Goal: Task Accomplishment & Management: Complete application form

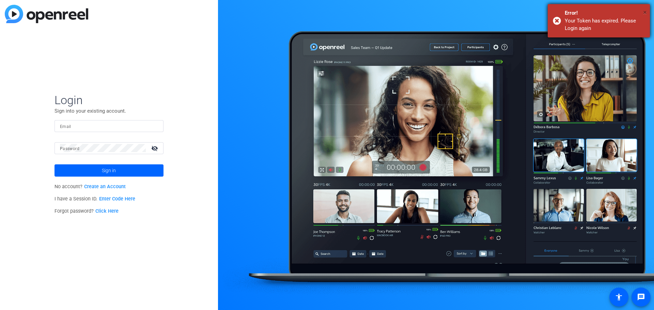
click at [645, 11] on span "×" at bounding box center [645, 12] width 4 height 8
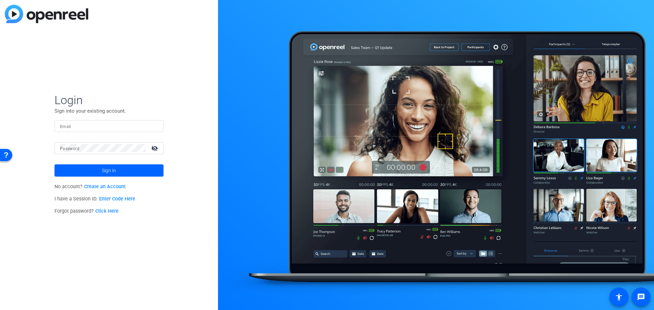
click at [121, 127] on input "Email" at bounding box center [109, 126] width 98 height 8
type input "[PERSON_NAME][EMAIL_ADDRESS][PERSON_NAME][DOMAIN_NAME]"
click at [121, 172] on span at bounding box center [108, 170] width 109 height 16
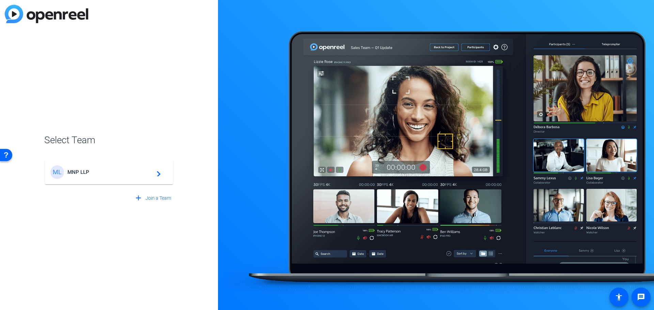
click at [113, 174] on span "MNP LLP" at bounding box center [109, 172] width 85 height 6
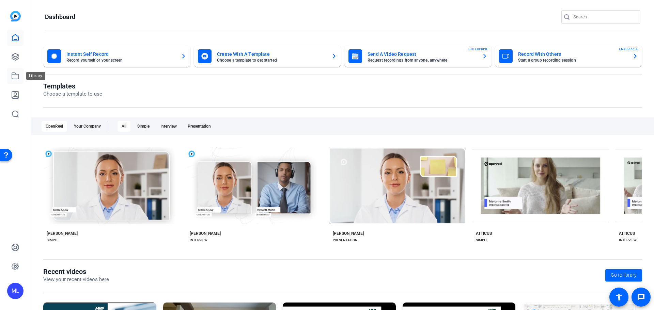
click at [15, 78] on icon at bounding box center [15, 76] width 8 height 8
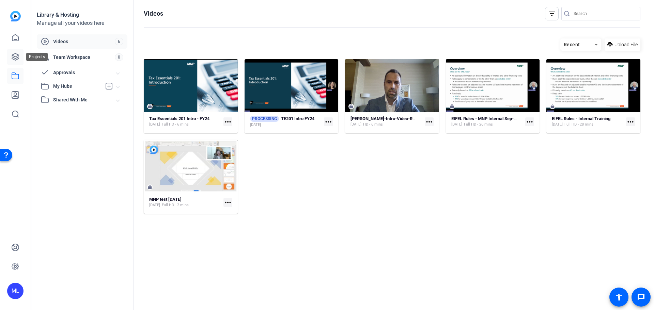
click at [13, 59] on icon at bounding box center [15, 56] width 7 height 7
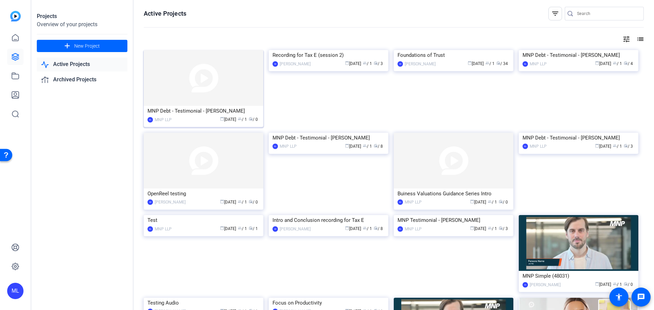
click at [187, 93] on img at bounding box center [204, 78] width 120 height 56
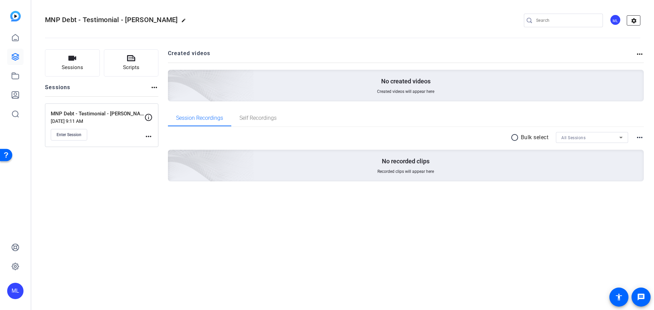
click at [635, 24] on mat-icon "settings" at bounding box center [634, 21] width 14 height 10
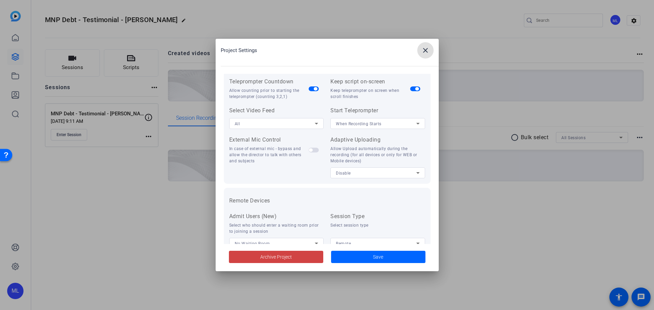
scroll to position [141, 0]
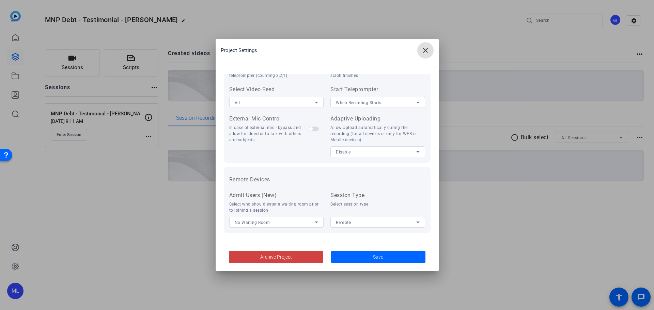
click at [425, 51] on mat-icon "close" at bounding box center [425, 50] width 8 height 8
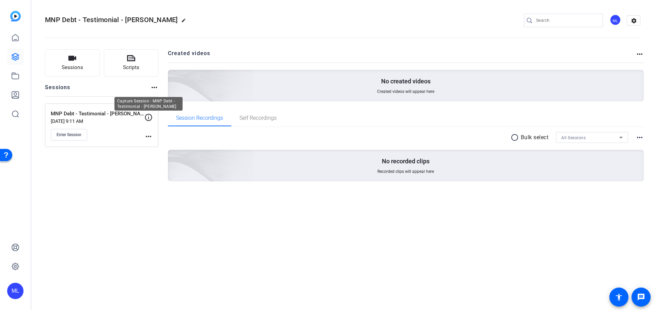
click at [149, 117] on icon at bounding box center [148, 117] width 7 height 7
click at [150, 136] on mat-icon "more_horiz" at bounding box center [148, 136] width 8 height 8
click at [153, 144] on span "Edit Session" at bounding box center [165, 146] width 31 height 8
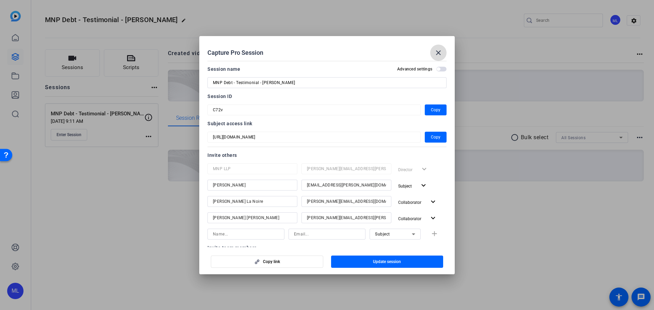
click at [434, 52] on mat-icon "close" at bounding box center [438, 53] width 8 height 8
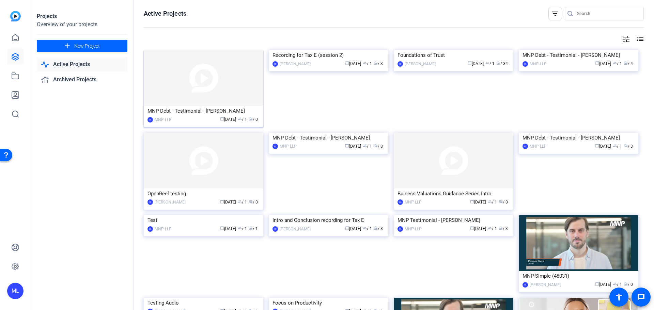
drag, startPoint x: 185, startPoint y: 111, endPoint x: 176, endPoint y: 113, distance: 8.7
click at [176, 113] on div "MNP Debt - Testimonial - [PERSON_NAME]" at bounding box center [203, 111] width 112 height 10
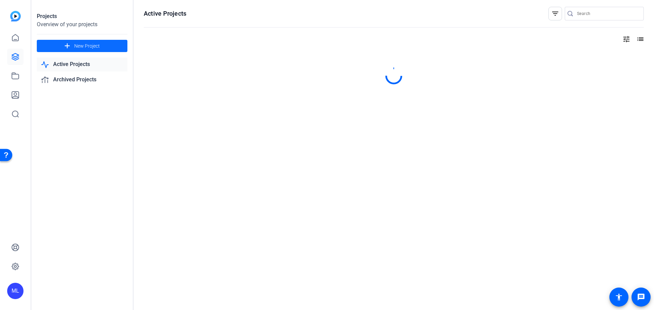
click at [90, 46] on span "New Project" at bounding box center [87, 46] width 26 height 7
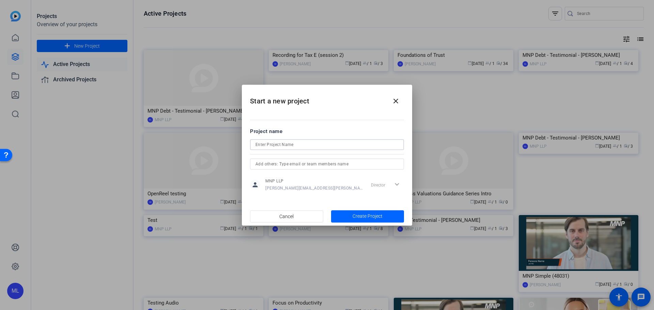
click at [298, 146] on input at bounding box center [326, 145] width 143 height 8
click at [329, 143] on input "MNP Debt - Testimonial -" at bounding box center [326, 145] width 143 height 8
paste input "[PERSON_NAME]"
type input "MNP Debt - Testimonial - [PERSON_NAME]"
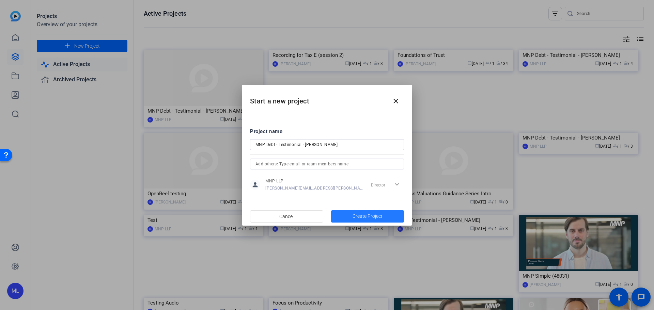
click at [368, 215] on span "Create Project" at bounding box center [367, 216] width 30 height 7
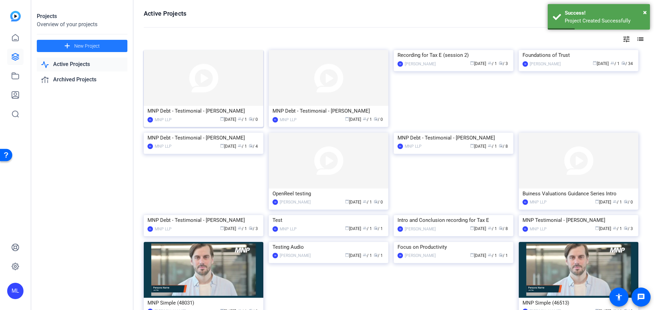
click at [208, 113] on div "MNP Debt - Testimonial - [PERSON_NAME]" at bounding box center [203, 111] width 112 height 10
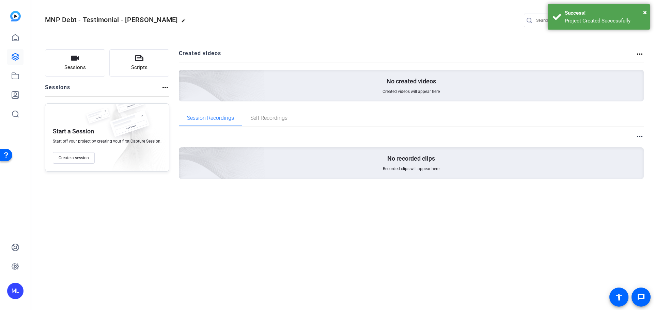
click at [169, 93] on div "Sessions Scripts Sessions more_horiz Start a Session Start off your project by …" at bounding box center [342, 125] width 622 height 169
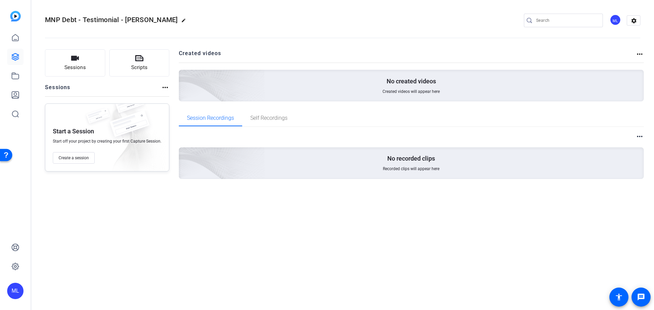
click at [166, 91] on mat-icon "more_horiz" at bounding box center [165, 87] width 8 height 8
click at [122, 85] on div at bounding box center [327, 155] width 654 height 310
click at [71, 155] on span "Create a session" at bounding box center [74, 157] width 30 height 5
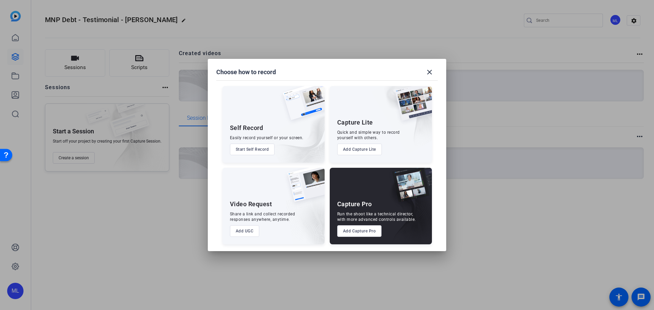
click at [362, 233] on button "Add Capture Pro" at bounding box center [359, 231] width 45 height 12
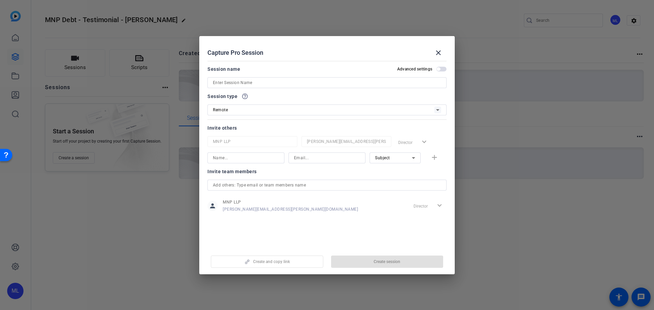
click at [245, 83] on input at bounding box center [327, 83] width 228 height 8
click at [158, 43] on div at bounding box center [327, 155] width 654 height 310
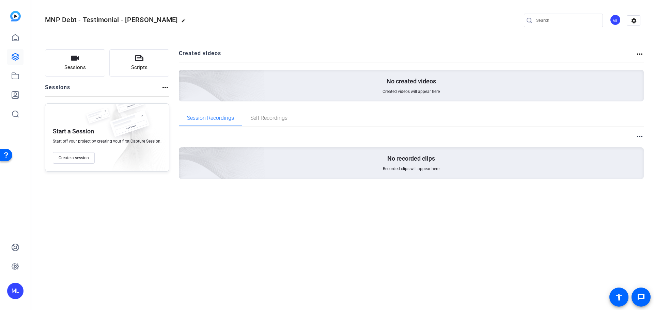
drag, startPoint x: 170, startPoint y: 21, endPoint x: 46, endPoint y: 23, distance: 124.0
click at [46, 23] on span "MNP Debt - Testimonial - [PERSON_NAME]" at bounding box center [111, 20] width 133 height 8
copy span "MNP Debt - Testimonial - [PERSON_NAME]"
click at [73, 162] on button "Create a session" at bounding box center [74, 158] width 42 height 12
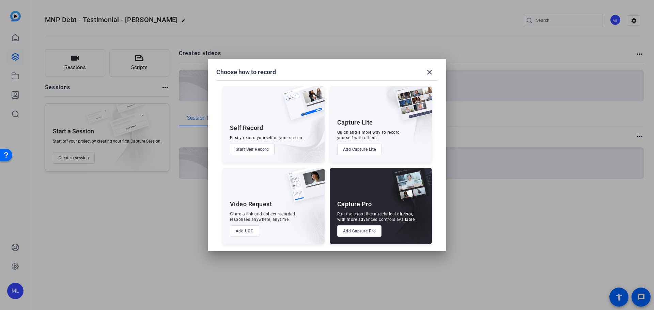
click at [356, 231] on button "Add Capture Pro" at bounding box center [359, 231] width 45 height 12
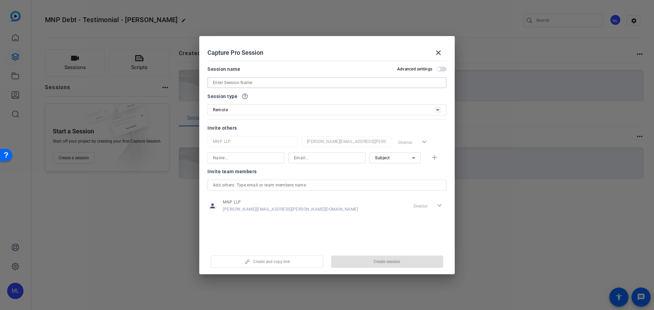
click at [227, 80] on input at bounding box center [327, 83] width 228 height 8
paste input "MNP Debt - Testimonial - [PERSON_NAME]"
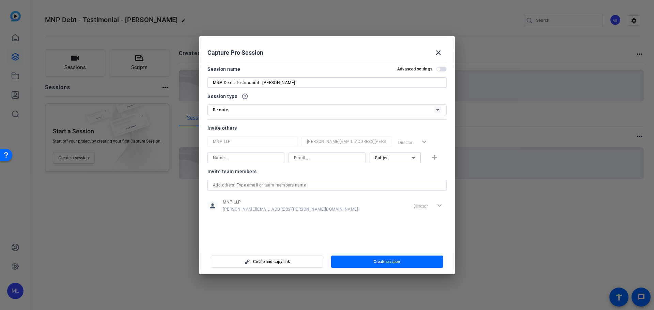
type input "MNP Debt - Testimonial - [PERSON_NAME]"
click at [319, 159] on input at bounding box center [327, 158] width 66 height 8
paste input "[DOMAIN_NAME][EMAIL_ADDRESS][DOMAIN_NAME]"
type input "[DOMAIN_NAME][EMAIL_ADDRESS][DOMAIN_NAME]"
click at [234, 160] on input at bounding box center [246, 158] width 66 height 8
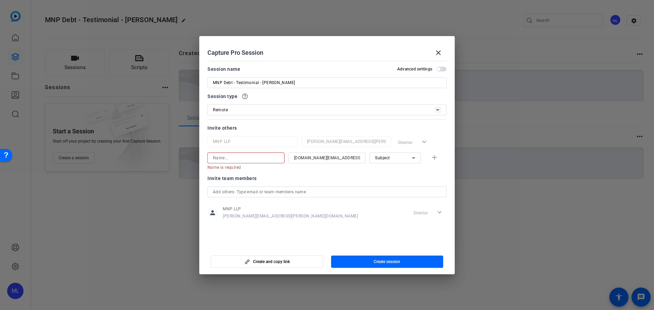
click at [226, 160] on input at bounding box center [246, 158] width 66 height 8
paste input "[PERSON_NAME]"
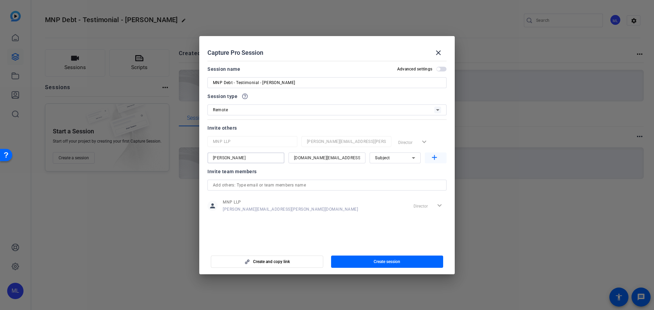
type input "[PERSON_NAME]"
click at [436, 158] on mat-icon "add" at bounding box center [434, 158] width 9 height 9
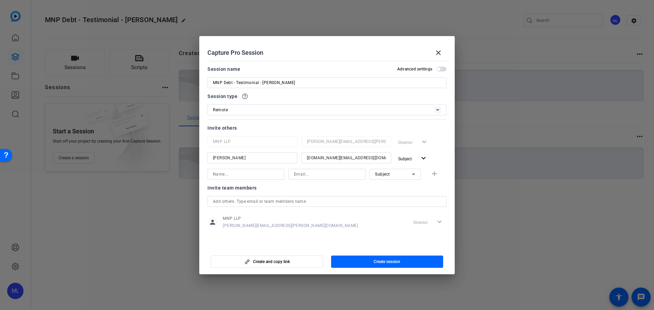
click at [230, 174] on input at bounding box center [246, 174] width 66 height 8
paste input "[PERSON_NAME] La Noire"
type input "[PERSON_NAME] La Noire"
click at [306, 173] on input at bounding box center [327, 174] width 66 height 8
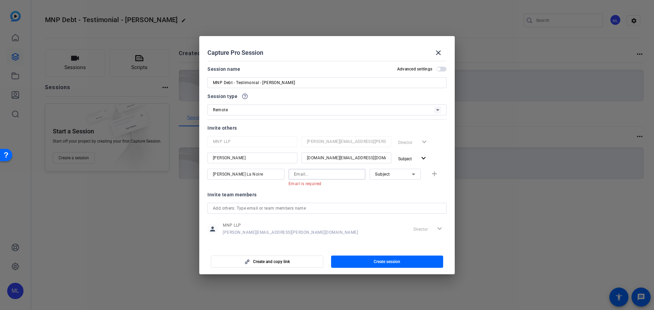
click at [303, 177] on input at bounding box center [327, 174] width 66 height 8
paste input "[PERSON_NAME][EMAIL_ADDRESS][DOMAIN_NAME]"
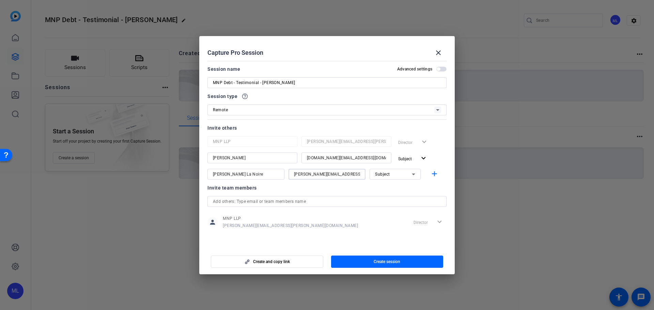
type input "[PERSON_NAME][EMAIL_ADDRESS][DOMAIN_NAME]"
click at [416, 173] on icon at bounding box center [413, 174] width 8 height 8
click at [392, 186] on span "Collaborator" at bounding box center [387, 188] width 25 height 8
click at [435, 171] on mat-icon "add" at bounding box center [434, 174] width 9 height 9
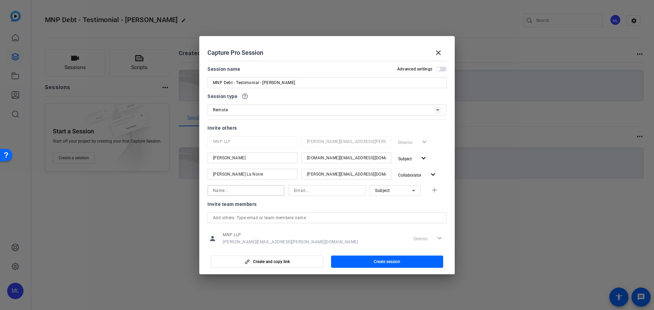
click at [245, 187] on input at bounding box center [246, 191] width 66 height 8
paste input "[PERSON_NAME] [PERSON_NAME]"
type input "[PERSON_NAME] [PERSON_NAME]"
click at [316, 192] on input at bounding box center [327, 191] width 66 height 8
paste input "[PERSON_NAME][EMAIL_ADDRESS][PERSON_NAME][DOMAIN_NAME]"
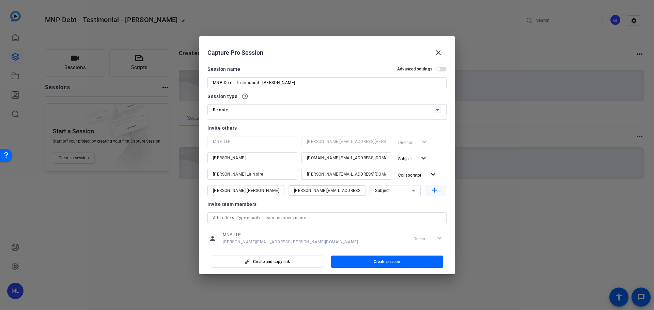
type input "[PERSON_NAME][EMAIL_ADDRESS][PERSON_NAME][DOMAIN_NAME]"
click at [429, 195] on span "button" at bounding box center [436, 190] width 22 height 16
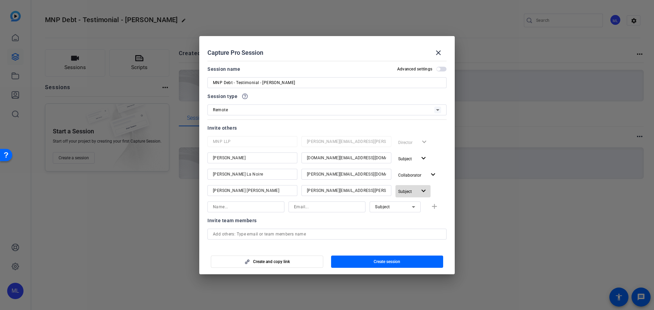
click at [419, 192] on mat-icon "expand_more" at bounding box center [423, 191] width 9 height 9
click at [416, 205] on span "Collaborator" at bounding box center [421, 205] width 25 height 5
click at [440, 194] on div "Collaborator expand_more" at bounding box center [420, 191] width 51 height 12
click at [370, 260] on span "button" at bounding box center [387, 262] width 112 height 16
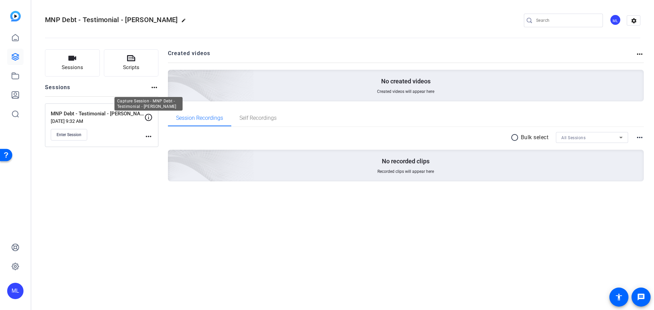
click at [148, 117] on icon at bounding box center [148, 117] width 8 height 8
click at [149, 118] on icon at bounding box center [148, 117] width 7 height 7
click at [148, 136] on mat-icon "more_horiz" at bounding box center [148, 136] width 8 height 8
click at [157, 146] on span "Edit Session" at bounding box center [165, 146] width 31 height 8
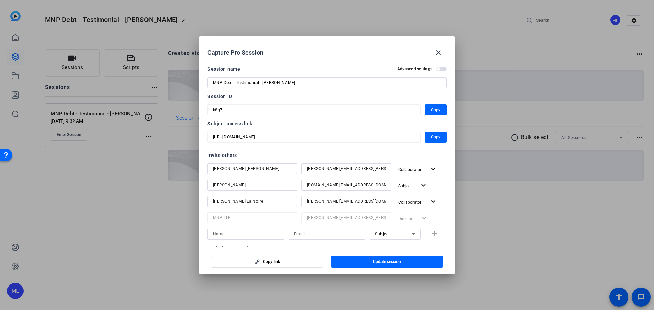
click at [213, 167] on input "[PERSON_NAME] [PERSON_NAME]" at bounding box center [252, 169] width 79 height 8
type input "[PERSON_NAME] [PERSON_NAME]"
click at [392, 262] on span "Update session" at bounding box center [387, 261] width 28 height 5
